Goal: Task Accomplishment & Management: Complete application form

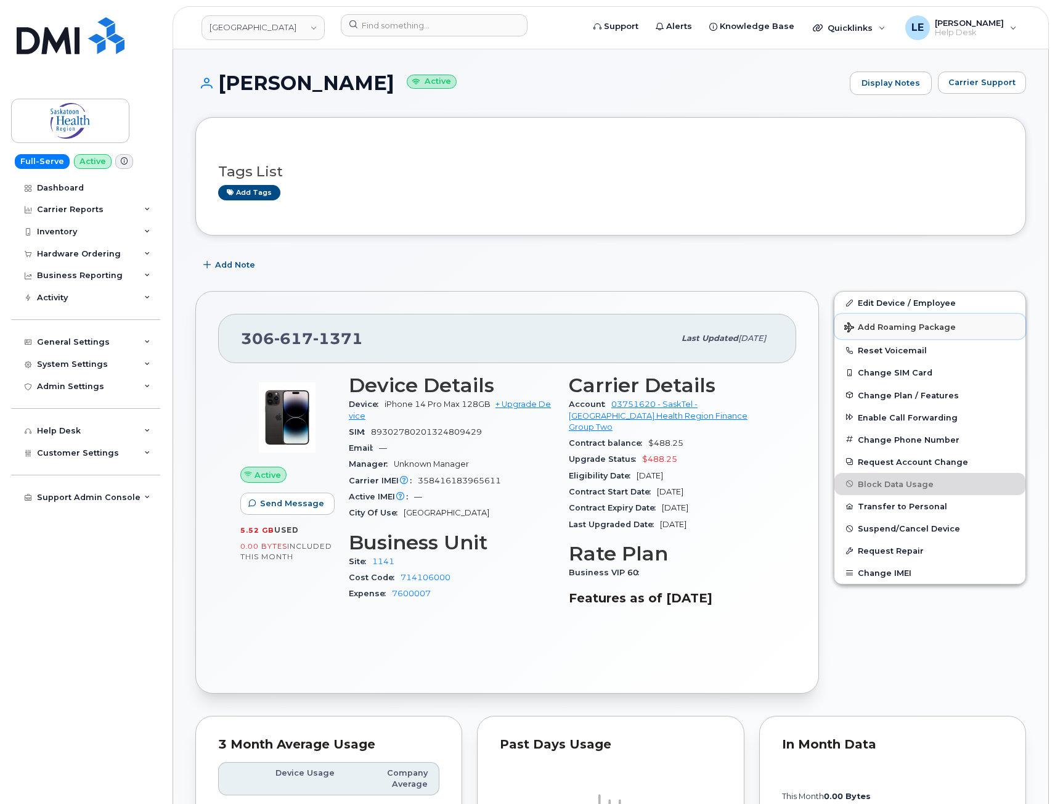
click at [897, 332] on button "Add Roaming Package" at bounding box center [929, 326] width 191 height 25
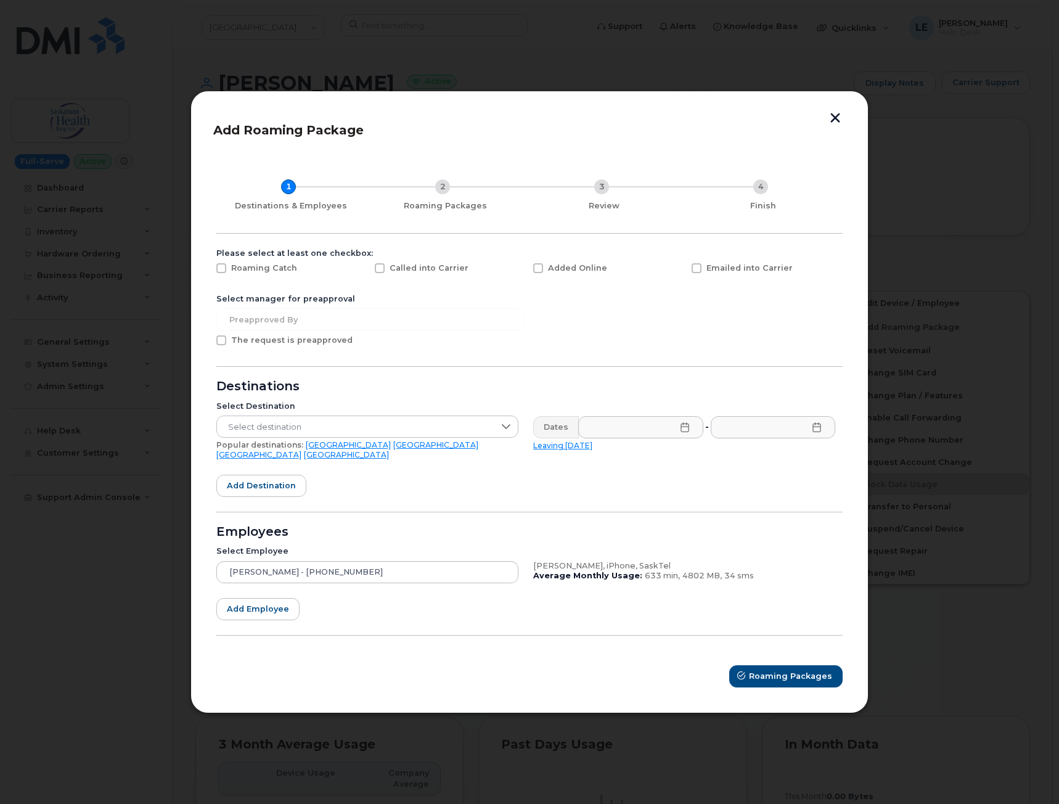
click at [572, 279] on div "Added Online" at bounding box center [605, 271] width 158 height 31
click at [569, 272] on span "Added Online" at bounding box center [577, 267] width 59 height 9
click at [524, 269] on input "Added Online" at bounding box center [521, 266] width 6 height 6
checkbox input "true"
click at [378, 434] on span "Select destination" at bounding box center [355, 427] width 277 height 22
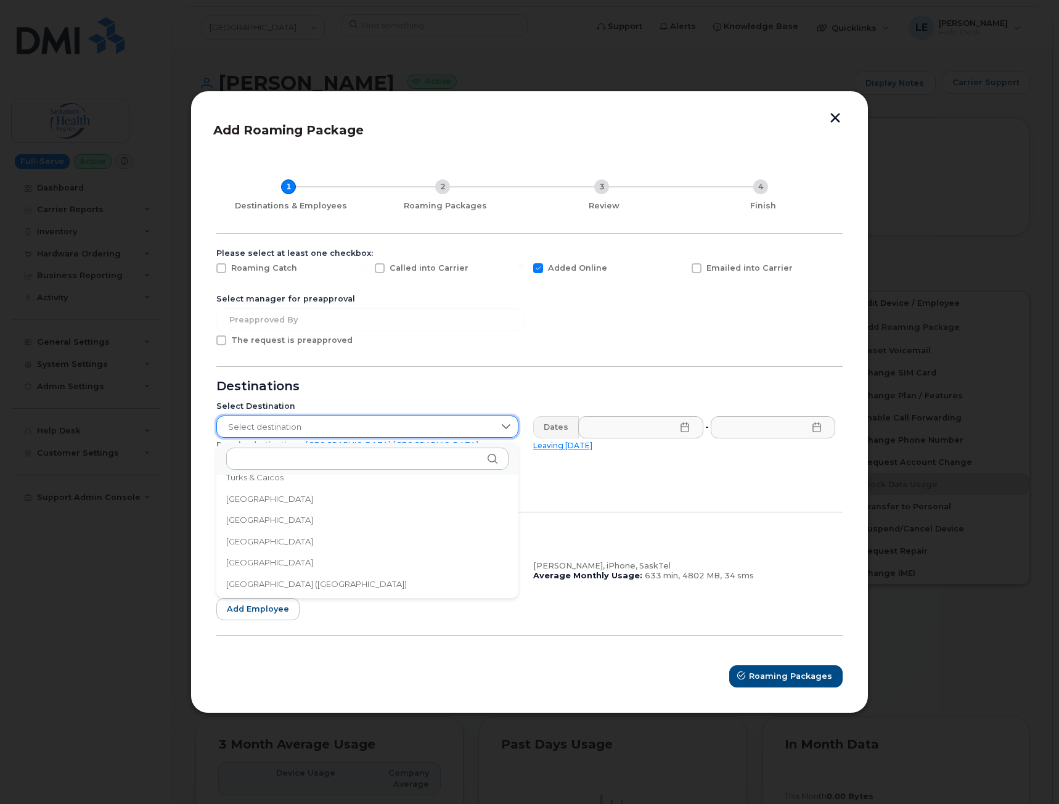
scroll to position [4092, 0]
click at [322, 565] on li "[GEOGRAPHIC_DATA] ([GEOGRAPHIC_DATA])" at bounding box center [367, 573] width 302 height 22
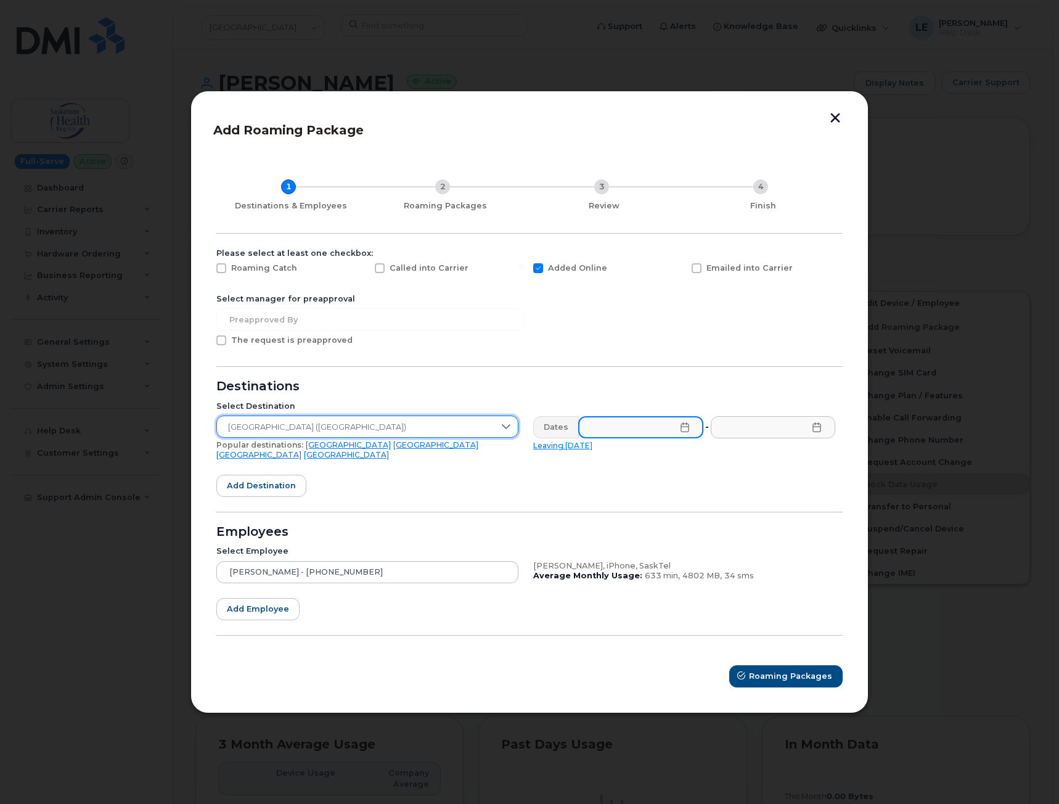
click at [613, 436] on input "text" at bounding box center [640, 427] width 125 height 22
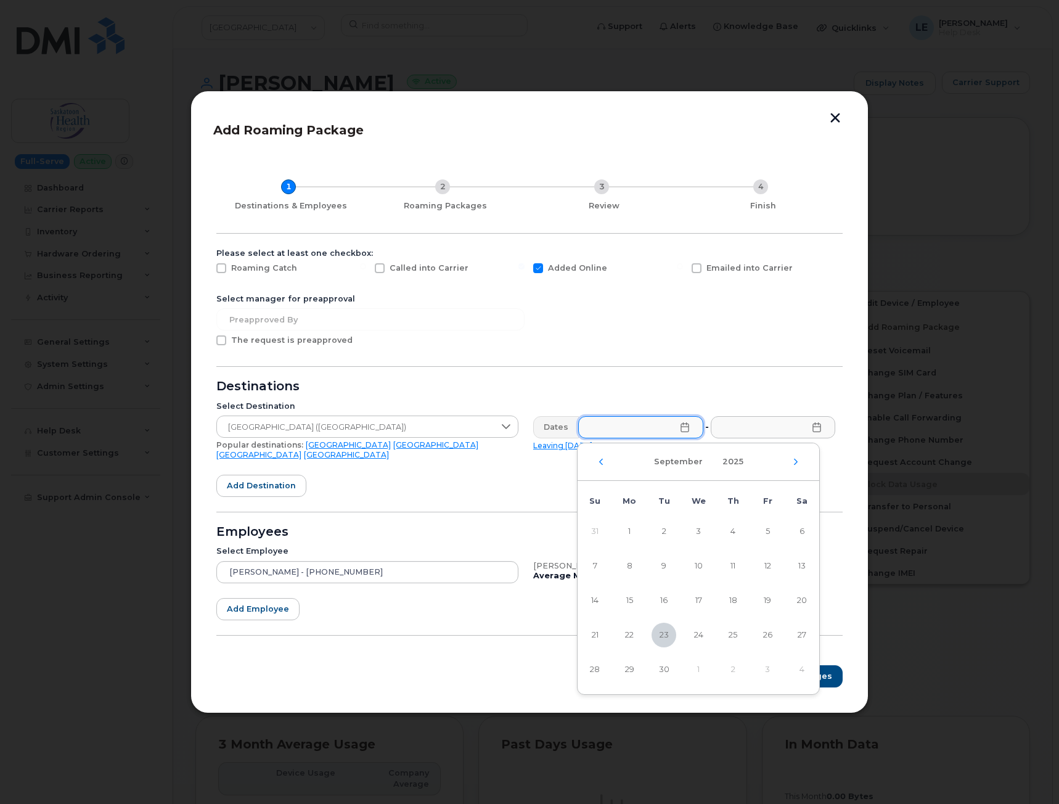
click at [550, 438] on div "Dates" at bounding box center [556, 427] width 46 height 22
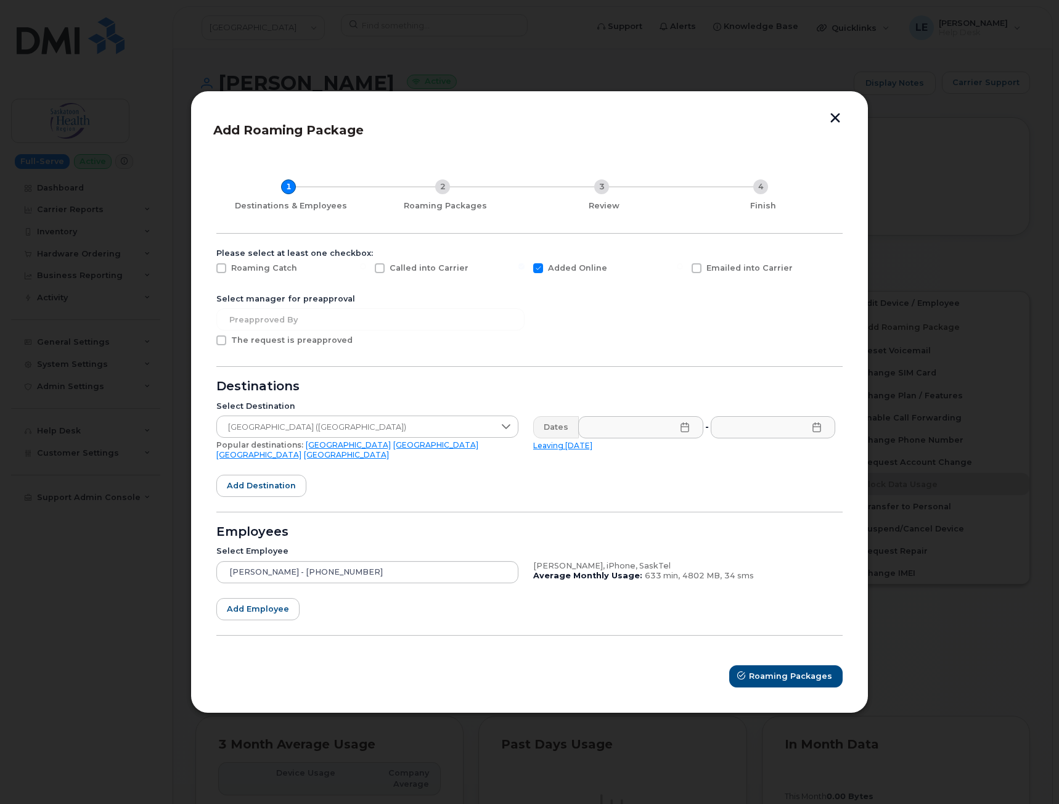
click at [550, 438] on div "Dates" at bounding box center [556, 427] width 46 height 22
click at [616, 436] on input "text" at bounding box center [640, 427] width 125 height 22
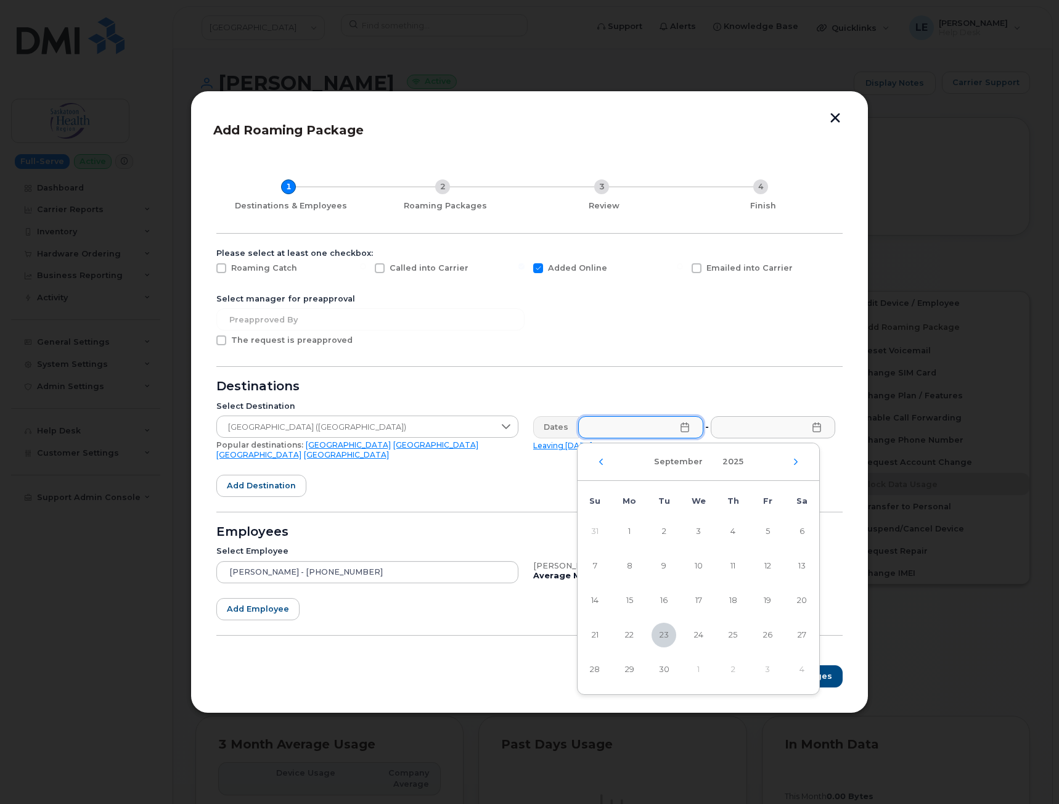
click at [792, 458] on div "September 2025" at bounding box center [698, 462] width 242 height 38
click at [796, 463] on icon "Next Month" at bounding box center [796, 462] width 4 height 6
click at [796, 532] on span "4" at bounding box center [801, 531] width 25 height 25
type input "10/04/2025"
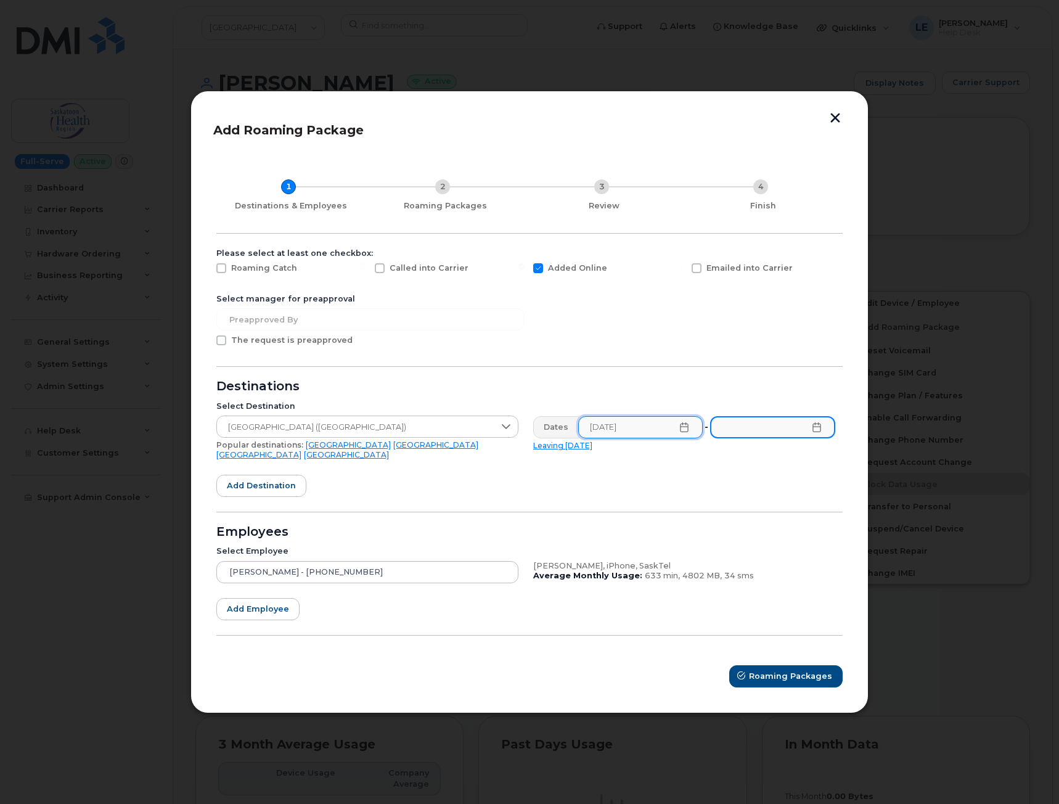
click at [797, 434] on input "text" at bounding box center [772, 427] width 125 height 22
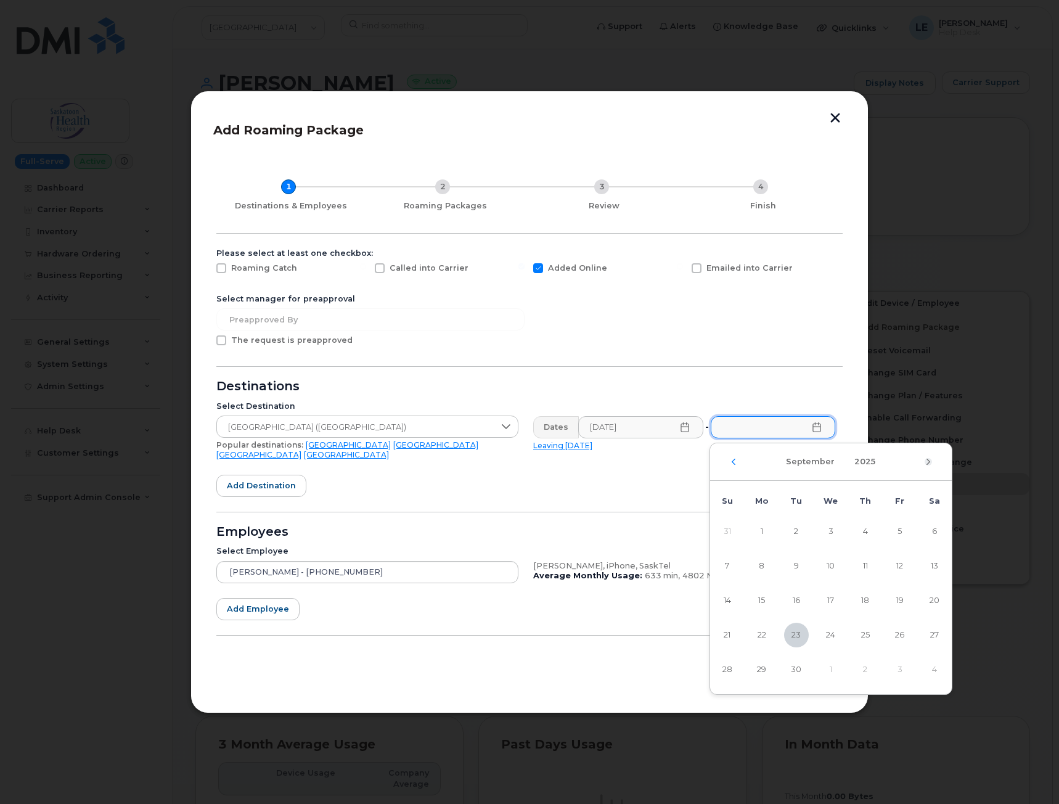
click at [926, 464] on icon "Next Month" at bounding box center [927, 462] width 7 height 10
click at [732, 606] on span "12" at bounding box center [727, 600] width 25 height 25
type input "10/12/2025"
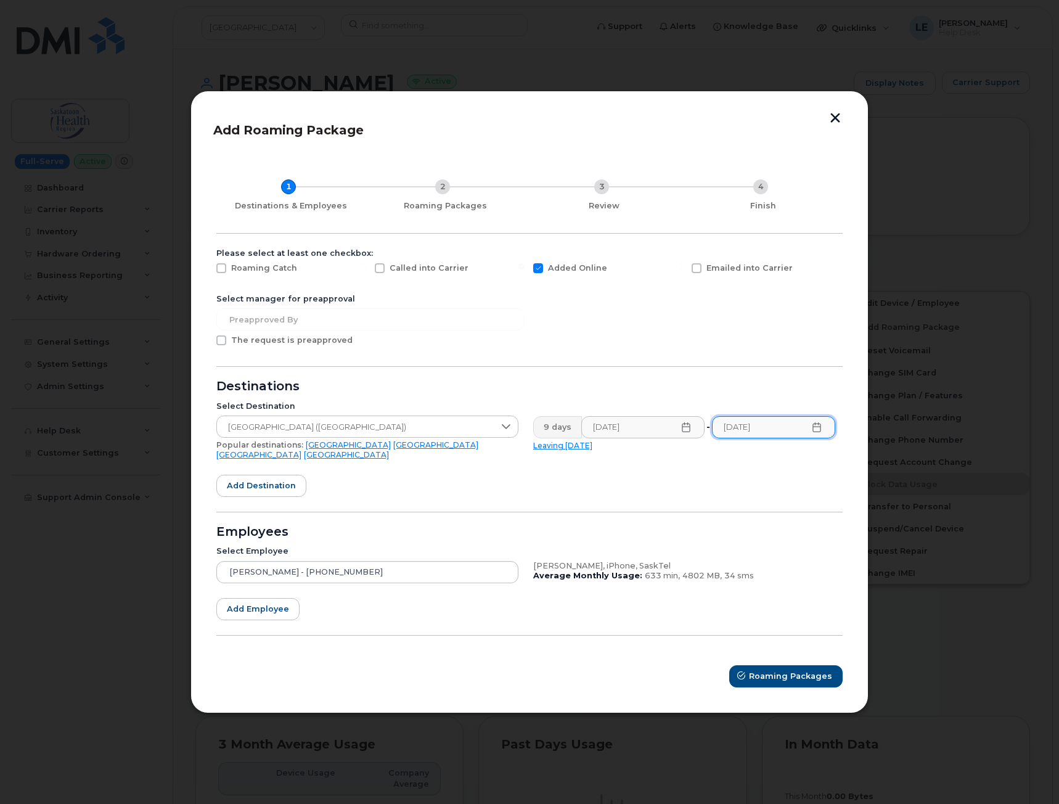
click at [488, 497] on form "Please select at least one checkbox: Roaming Catch Called into Carrier Added On…" at bounding box center [529, 467] width 626 height 439
click at [765, 670] on span "Roaming Packages" at bounding box center [790, 676] width 83 height 12
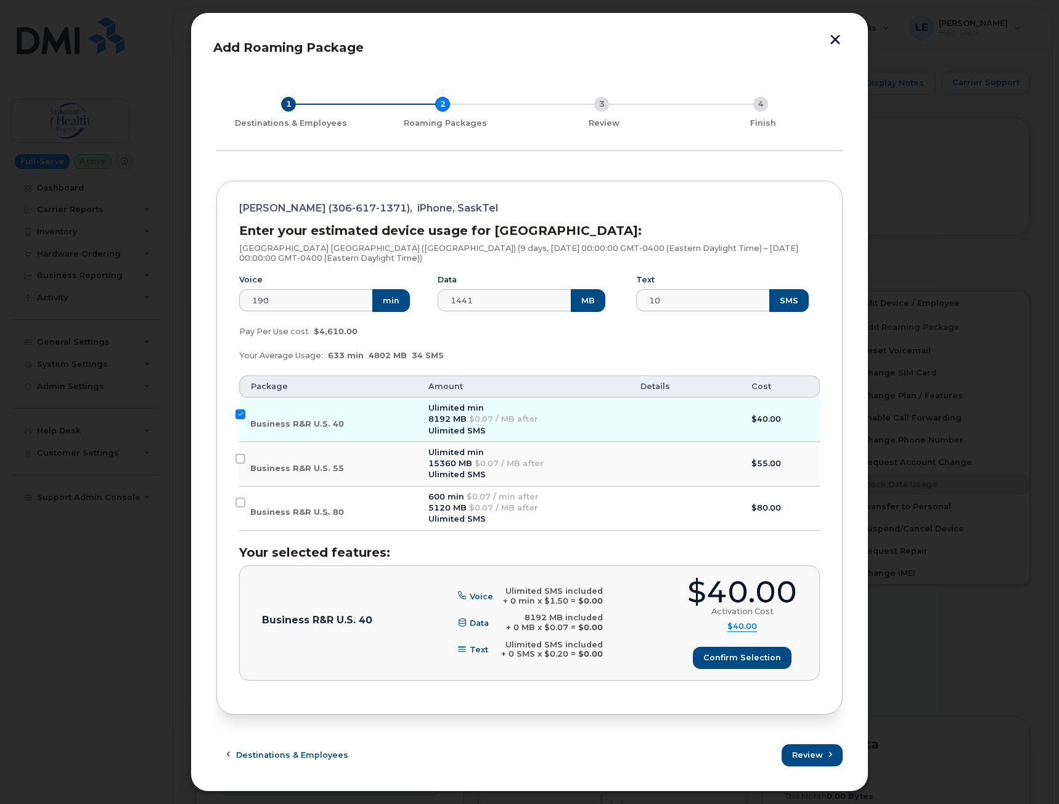
scroll to position [5, 0]
click at [743, 656] on span "Confirm selection" at bounding box center [742, 657] width 78 height 12
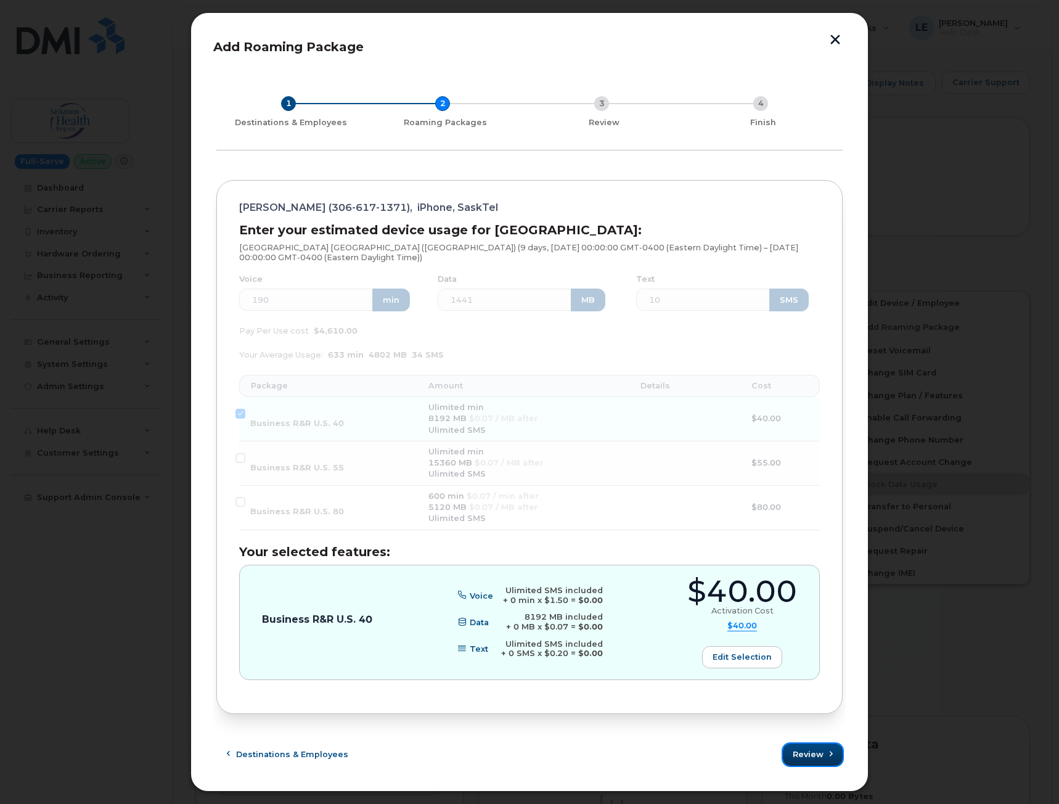
click at [799, 747] on button "Review" at bounding box center [813, 754] width 60 height 22
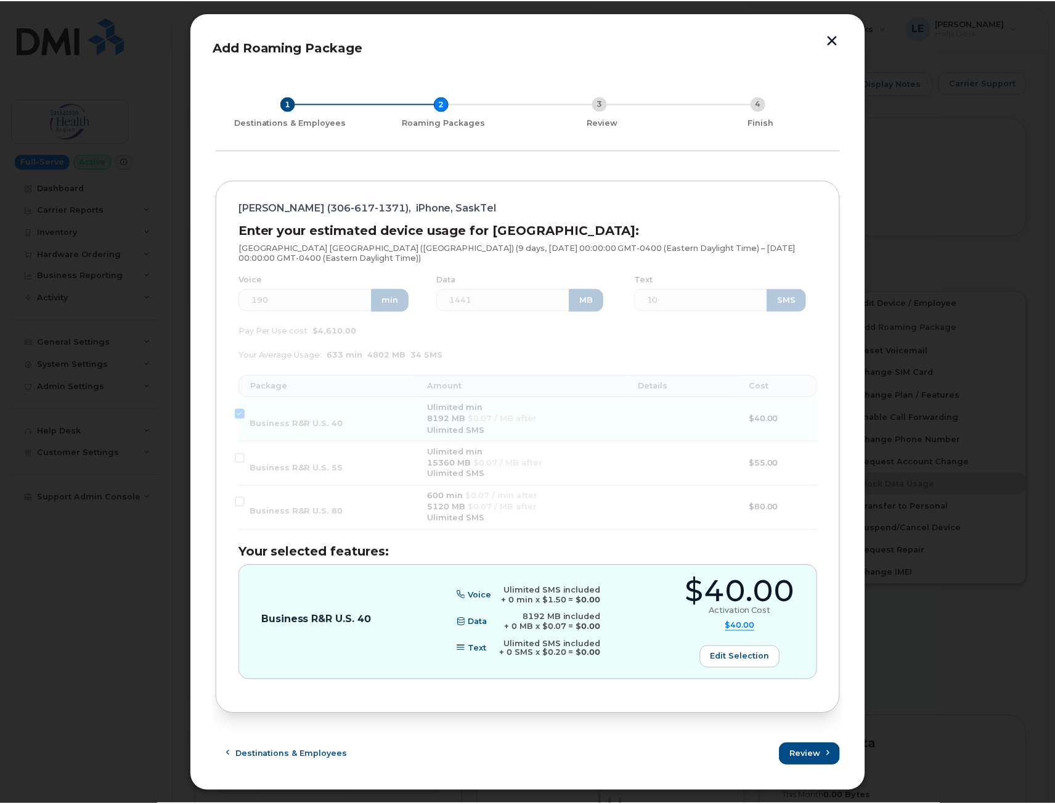
scroll to position [0, 0]
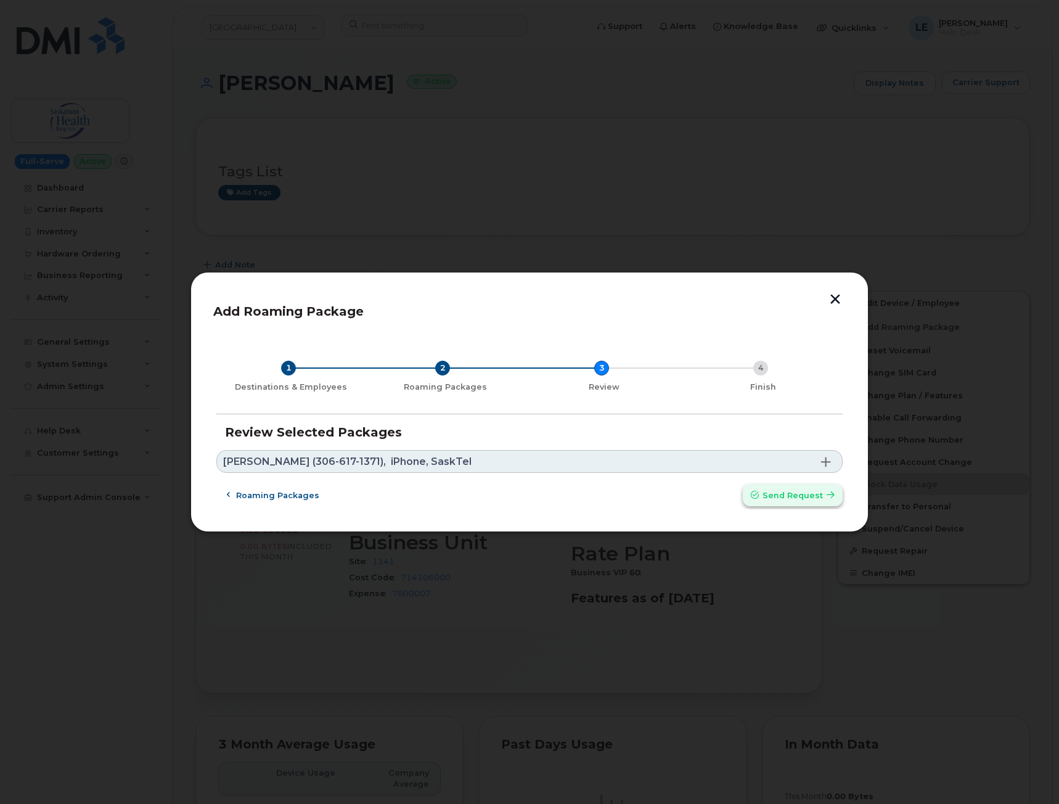
click at [788, 500] on span "Send request" at bounding box center [792, 495] width 60 height 12
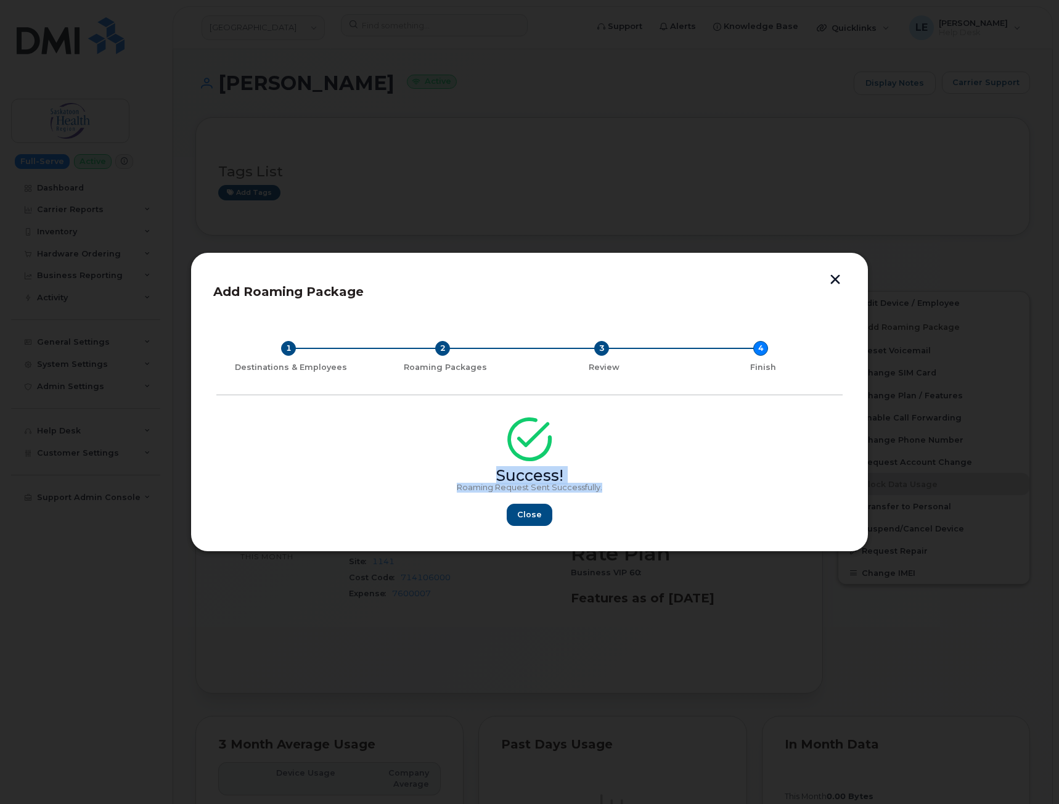
copy div "Success! Roaming Request Sent Successfully."
drag, startPoint x: 630, startPoint y: 490, endPoint x: 462, endPoint y: 459, distance: 171.2
click at [462, 459] on div "Success! Roaming Request Sent Successfully. Close" at bounding box center [529, 475] width 626 height 101
click at [532, 515] on span "Close" at bounding box center [529, 514] width 25 height 12
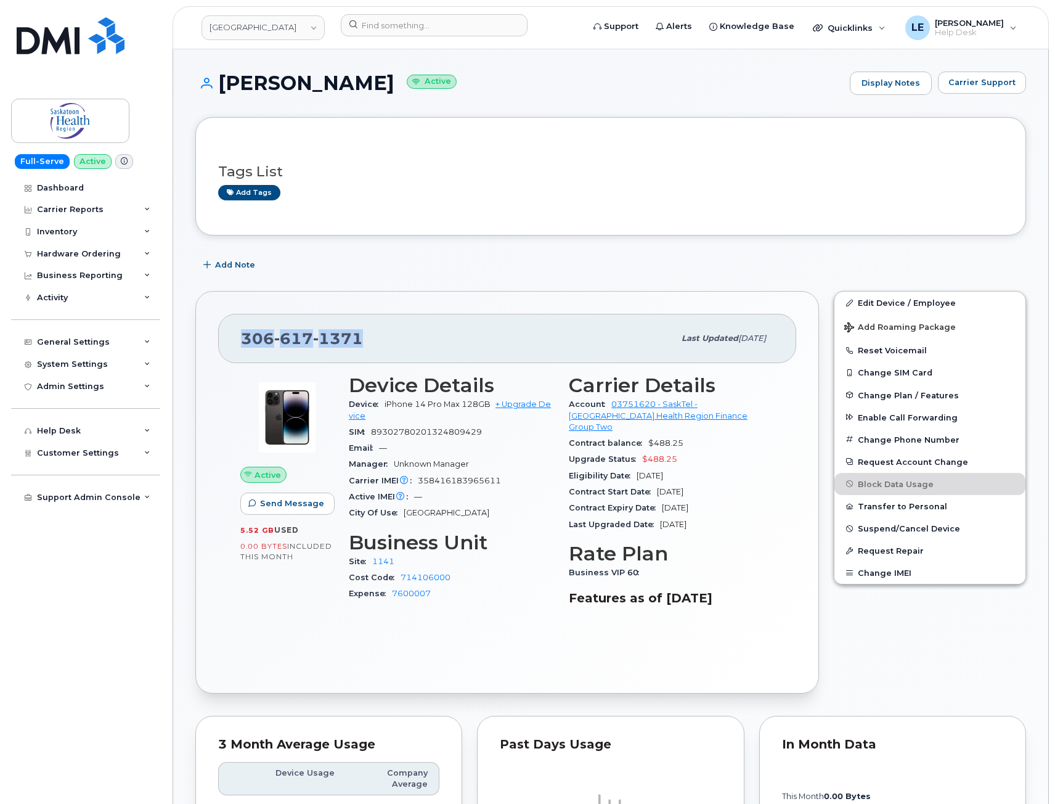
drag, startPoint x: 385, startPoint y: 340, endPoint x: 237, endPoint y: 334, distance: 148.0
click at [237, 334] on div "306 617 1371 Last updated Dec 07, 2023" at bounding box center [507, 338] width 578 height 49
click at [431, 338] on div "306 617 1371" at bounding box center [457, 338] width 433 height 26
click at [492, 290] on div "306 617 1371 Last updated Dec 07, 2023 Active Send Message 5.52 GB  used 0.00 B…" at bounding box center [507, 491] width 638 height 417
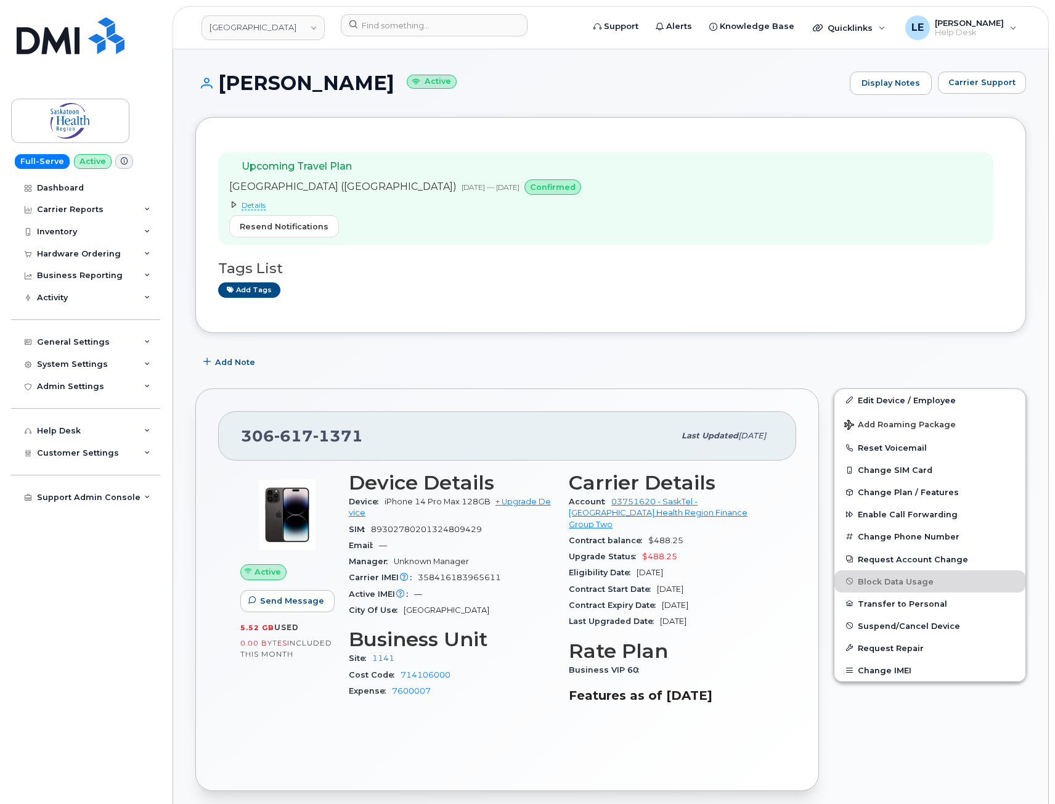
click at [242, 202] on span "Details" at bounding box center [254, 205] width 24 height 10
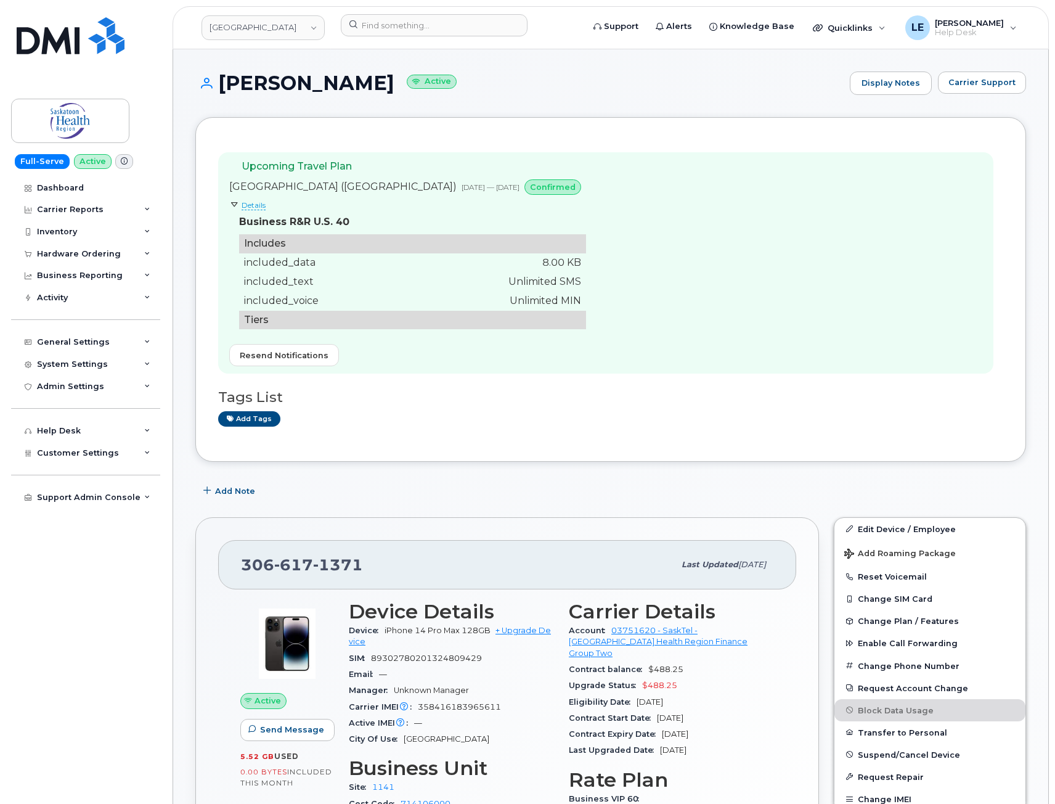
click at [242, 202] on span "Details" at bounding box center [254, 205] width 24 height 10
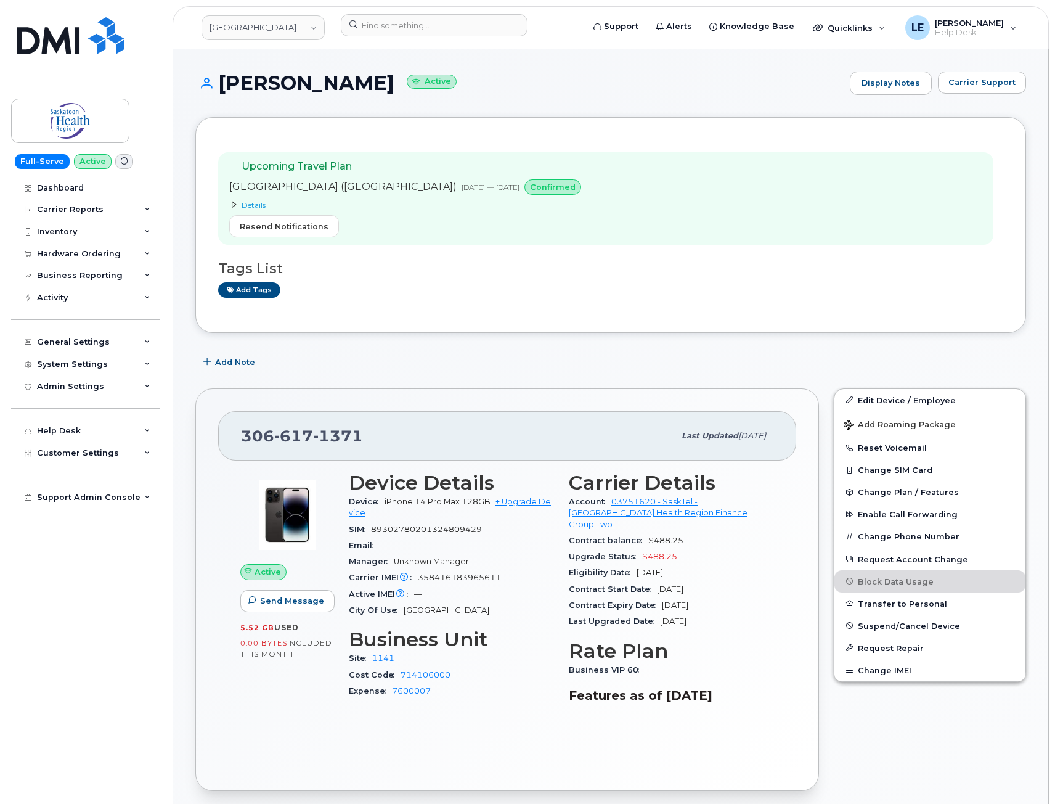
click at [229, 200] on summary "Details" at bounding box center [407, 205] width 357 height 10
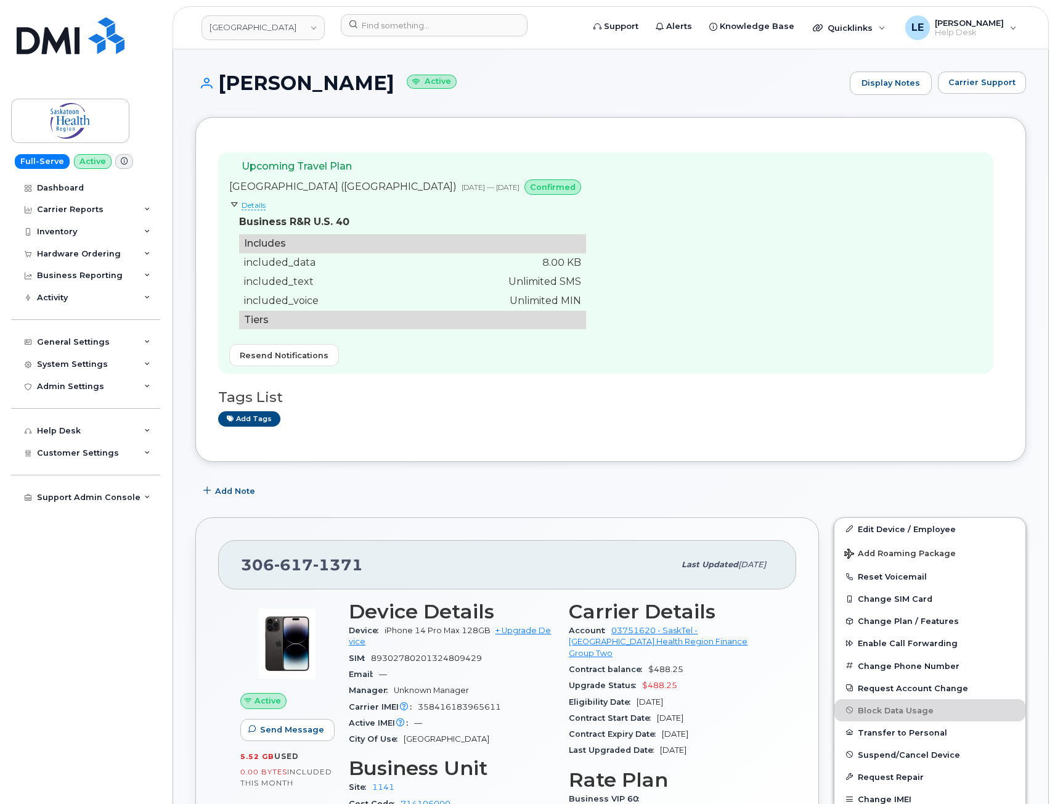
click at [229, 200] on summary "Details" at bounding box center [407, 205] width 357 height 10
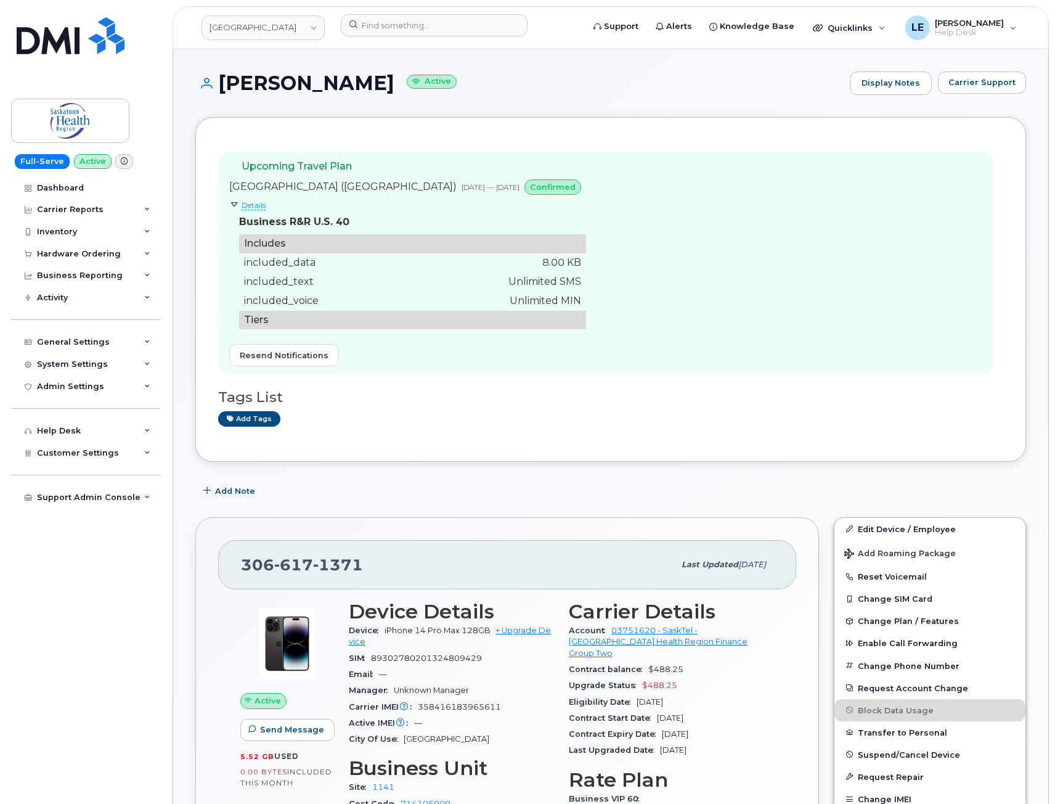
click at [229, 200] on summary "Details" at bounding box center [407, 205] width 357 height 10
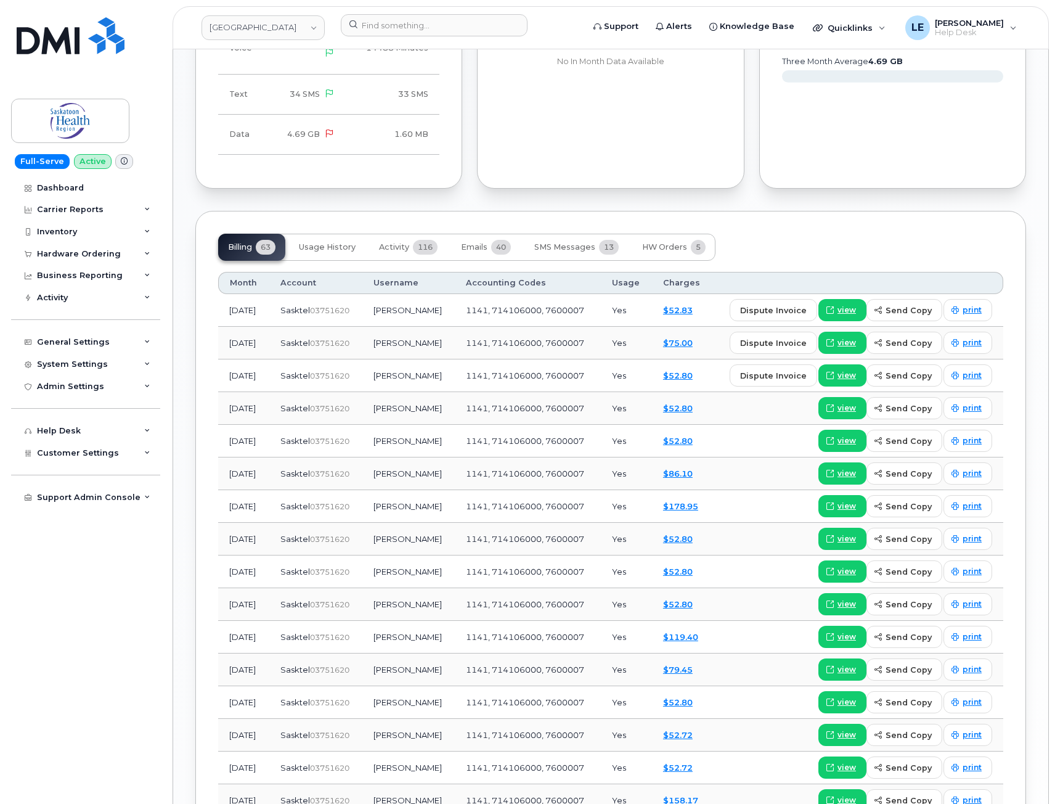
scroll to position [863, 0]
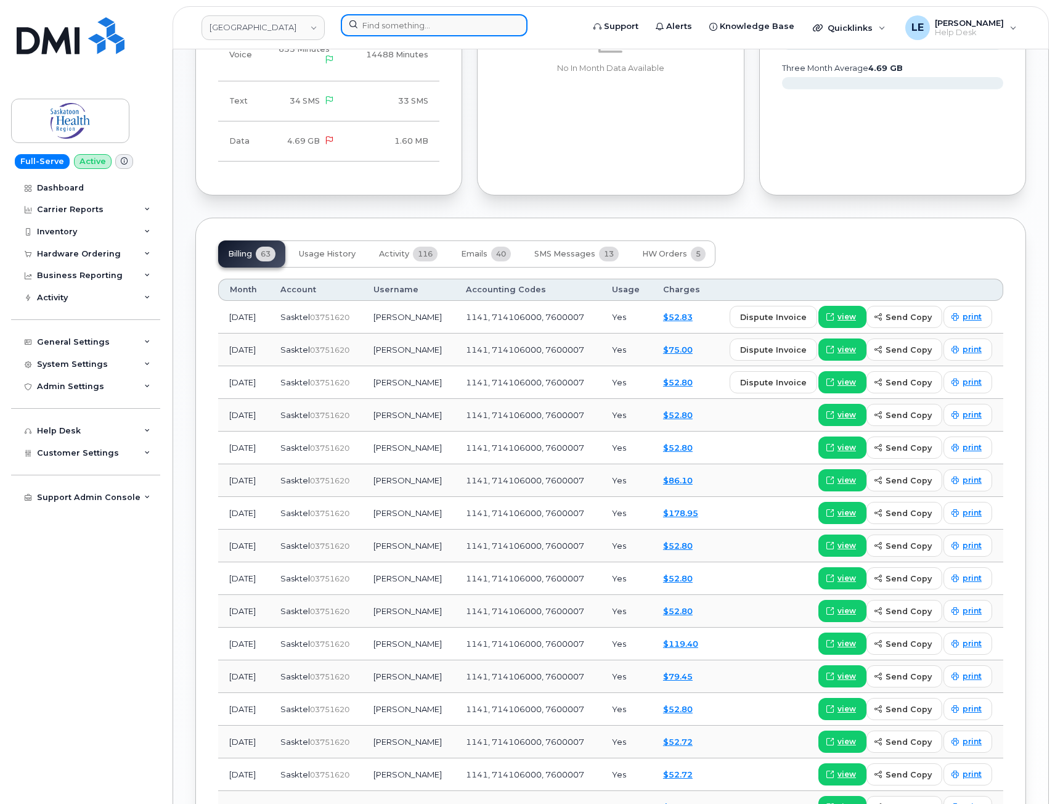
click at [377, 28] on input at bounding box center [434, 25] width 187 height 22
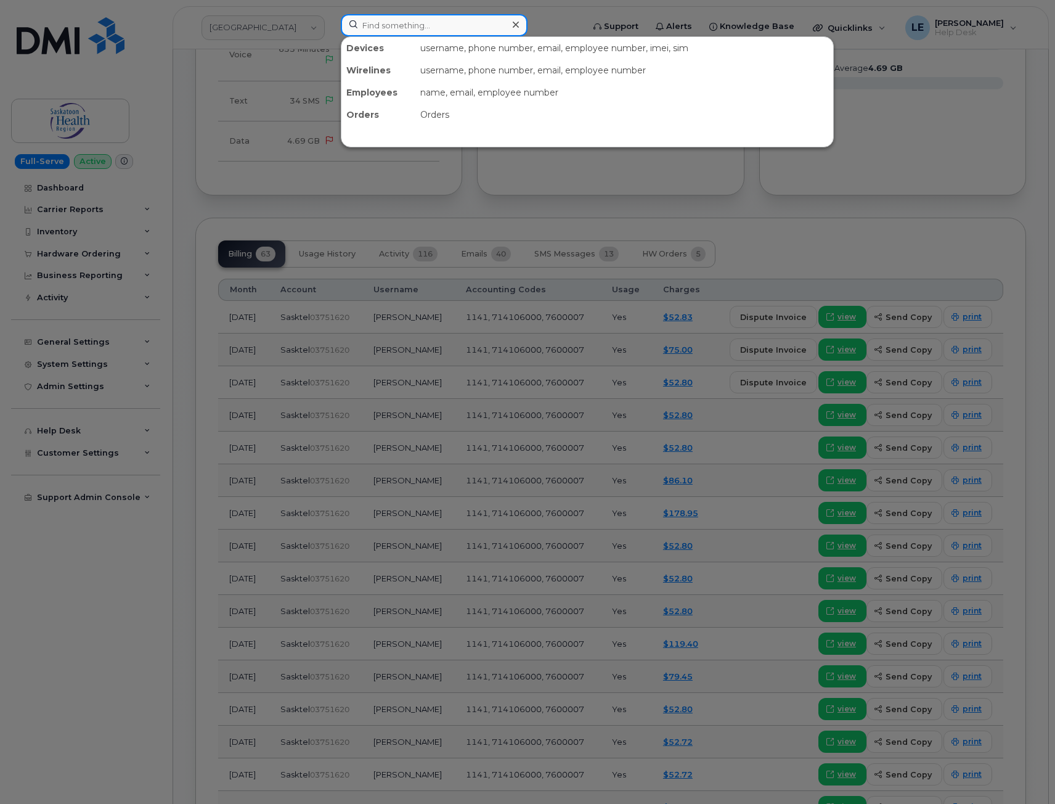
paste input "[PHONE_NUMBER]"
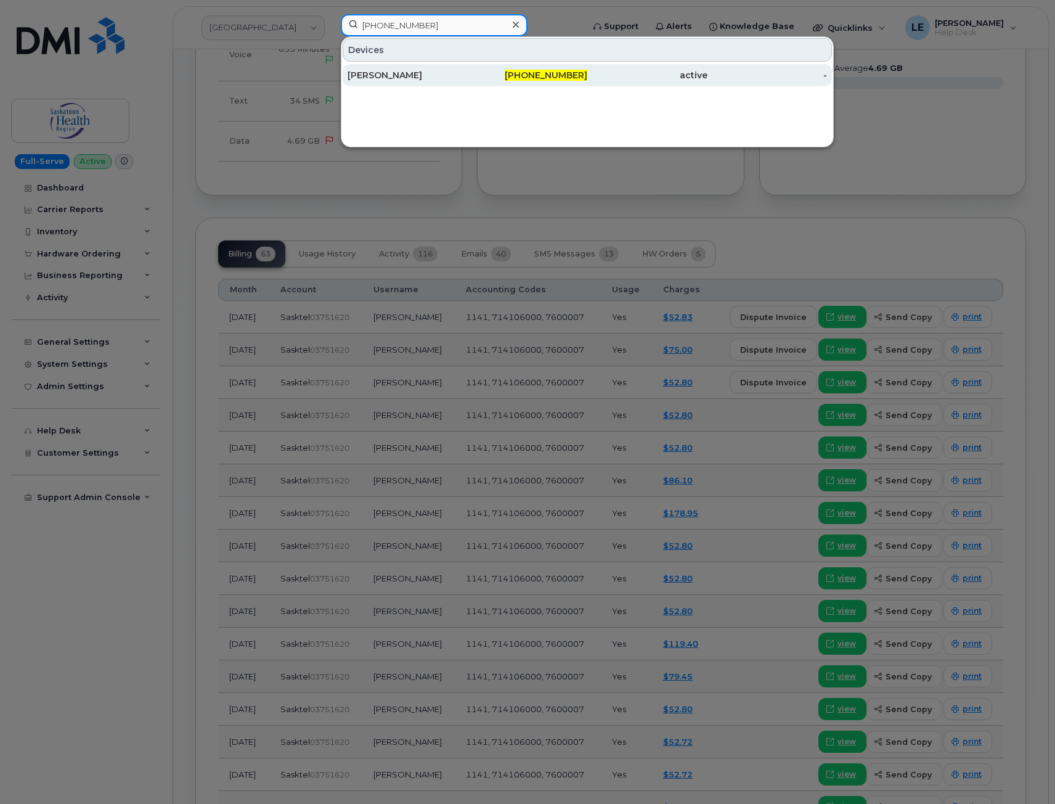
type input "[PHONE_NUMBER]"
click at [460, 84] on div "[PERSON_NAME]" at bounding box center [408, 75] width 120 height 22
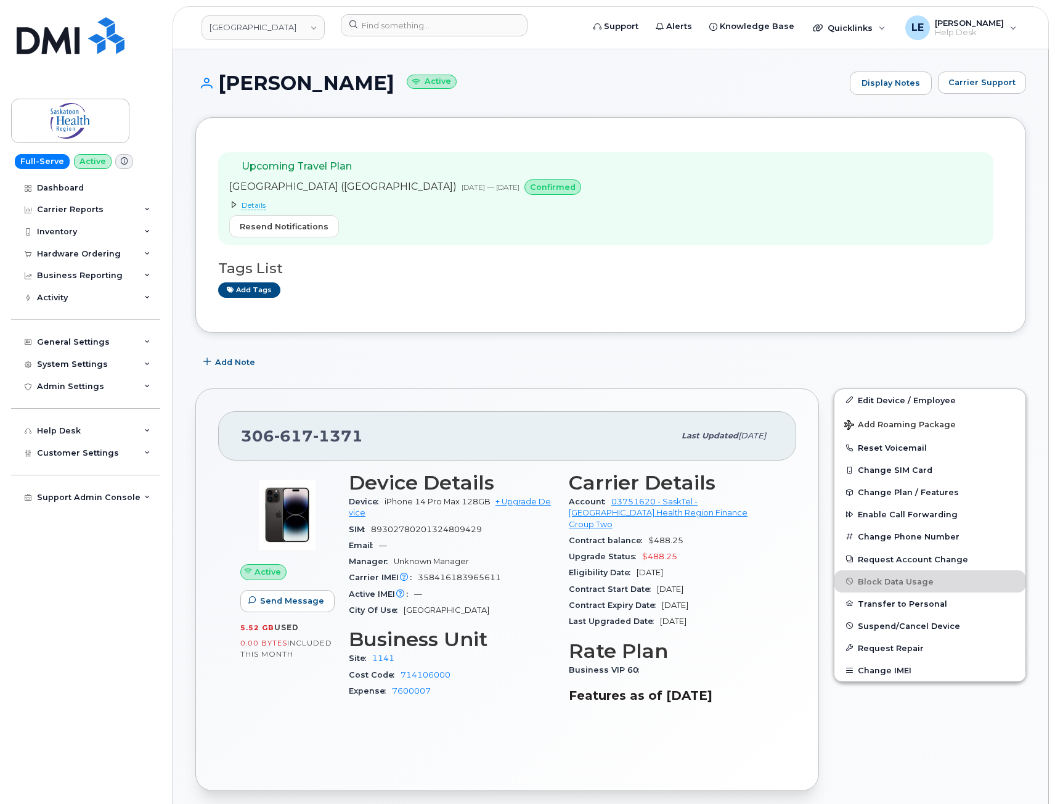
drag, startPoint x: 222, startPoint y: 83, endPoint x: 384, endPoint y: 87, distance: 161.5
click at [384, 87] on h1 "[PERSON_NAME] Active" at bounding box center [519, 83] width 648 height 22
copy h1 "[PERSON_NAME]"
click at [257, 208] on span "Details" at bounding box center [254, 205] width 24 height 10
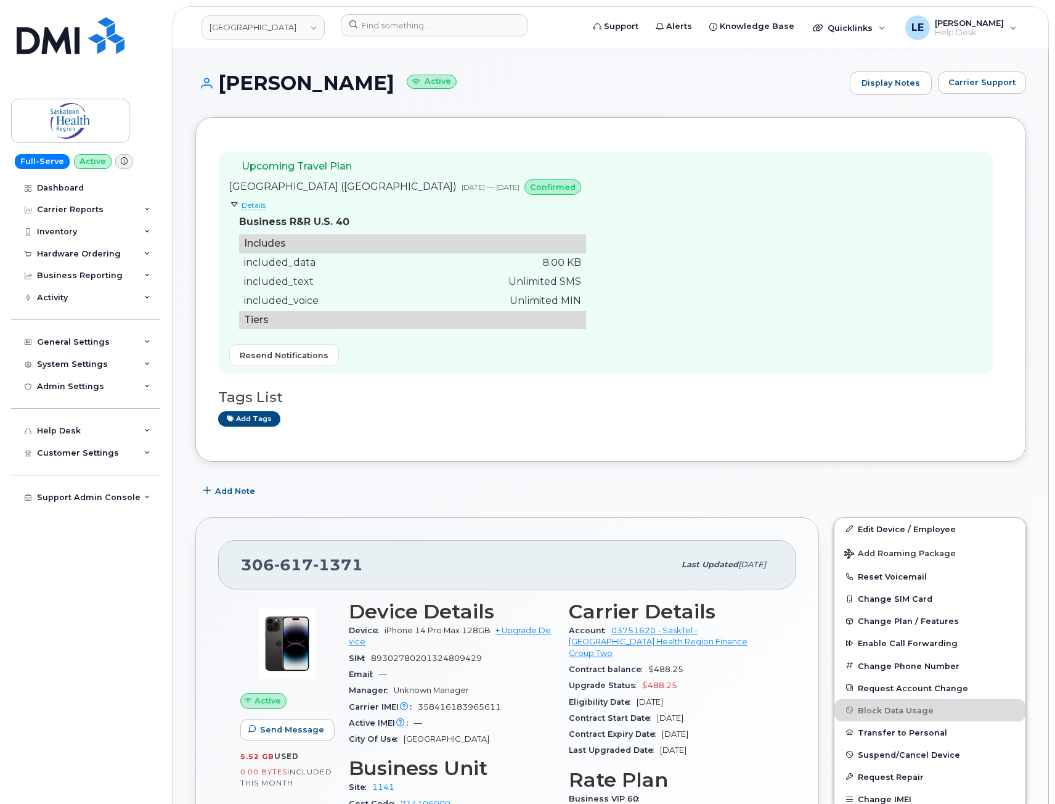
click at [303, 149] on div "Upcoming Travel Plan United States of America (USA) Oct 04, 2025 — Oct 12, 2025…" at bounding box center [610, 289] width 785 height 299
click at [404, 438] on div "Upcoming Travel Plan United States of America (USA) Oct 04, 2025 — Oct 12, 2025…" at bounding box center [610, 289] width 785 height 299
click at [260, 207] on span "Details" at bounding box center [254, 205] width 24 height 10
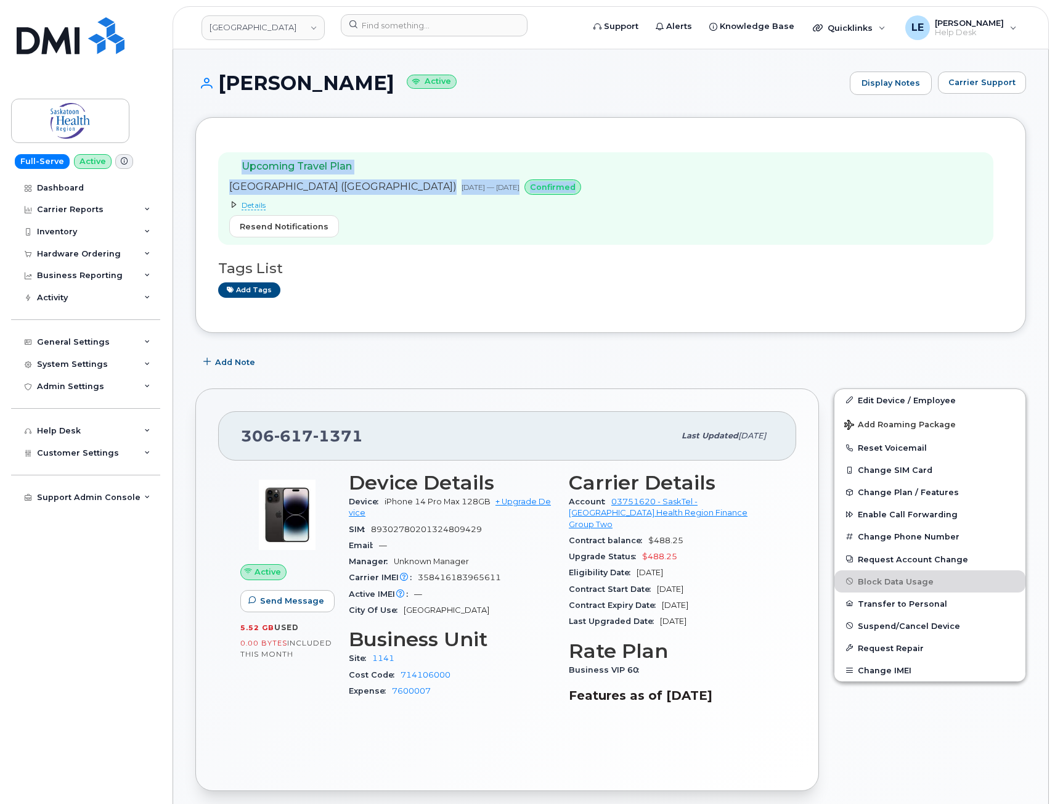
drag, startPoint x: 233, startPoint y: 165, endPoint x: 570, endPoint y: 191, distance: 338.1
click at [570, 191] on div "Upcoming Travel Plan United States of America (USA) Oct 04, 2025 — Oct 12, 2025…" at bounding box center [605, 198] width 775 height 93
copy div "Upcoming Travel Plan United States of America (USA) Oct 04, 2025 — Oct 12, 2025…"
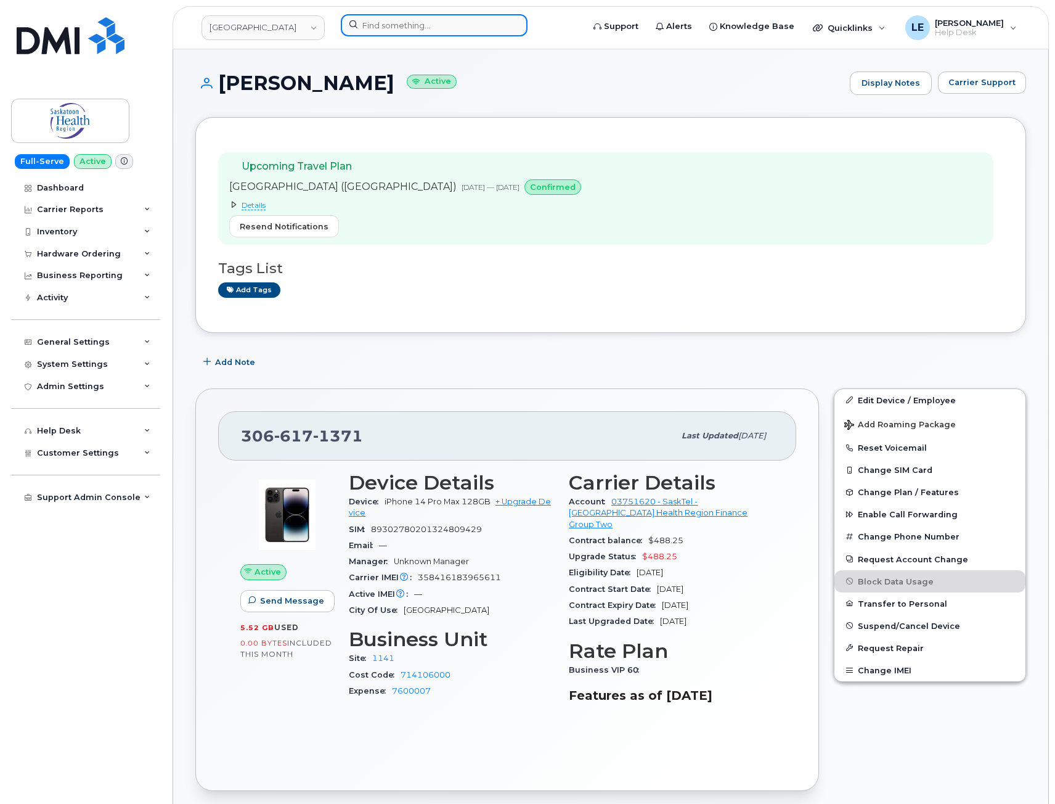
click at [353, 29] on input at bounding box center [434, 25] width 187 height 22
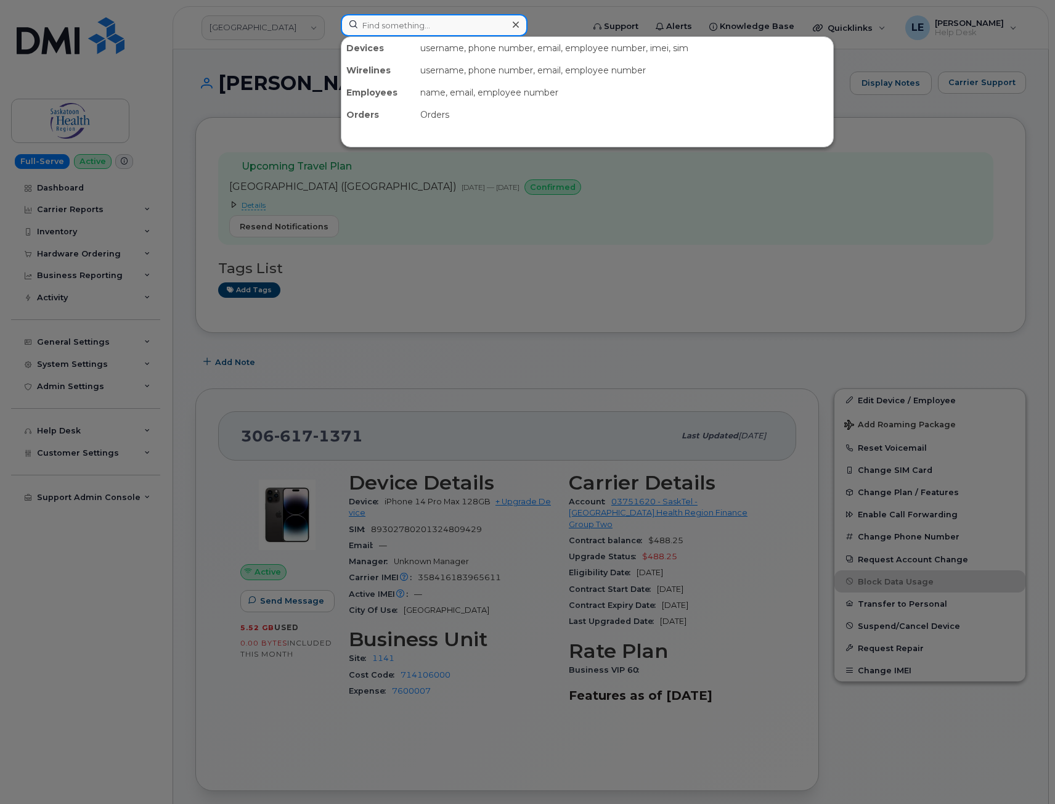
paste input "(506) 609-0875"
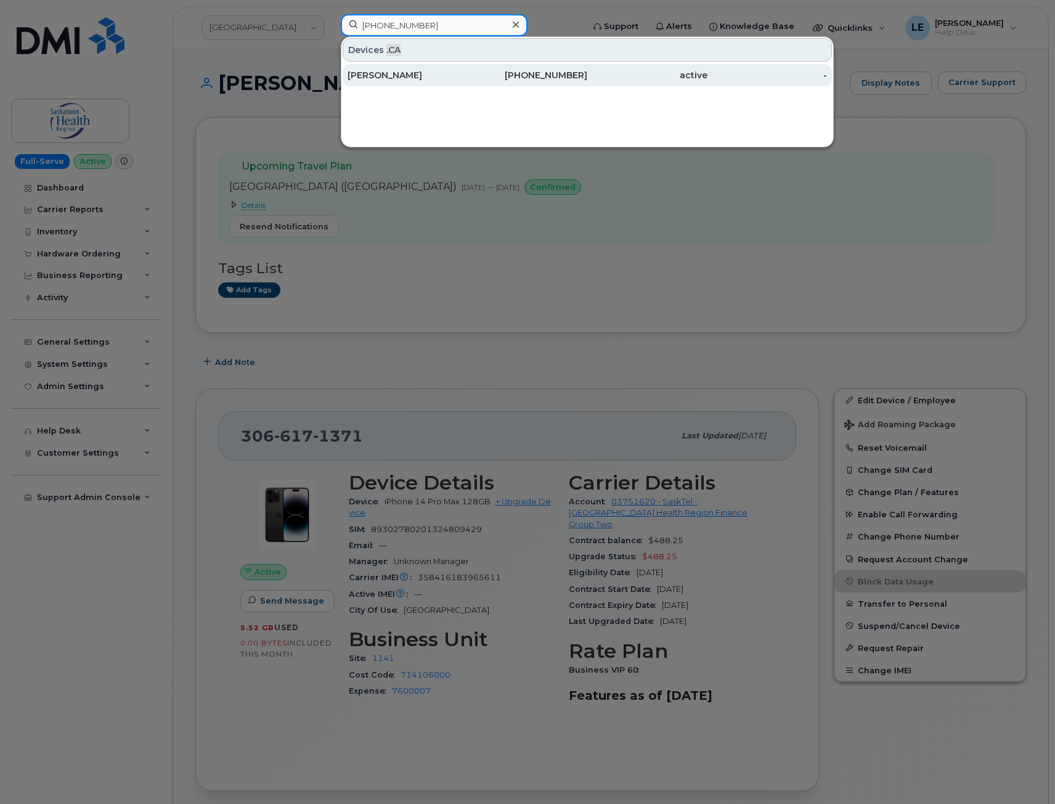
type input "(506) 609-0875"
click at [381, 84] on div "Frederic Duclos" at bounding box center [408, 75] width 120 height 22
